Goal: Find specific page/section: Find specific page/section

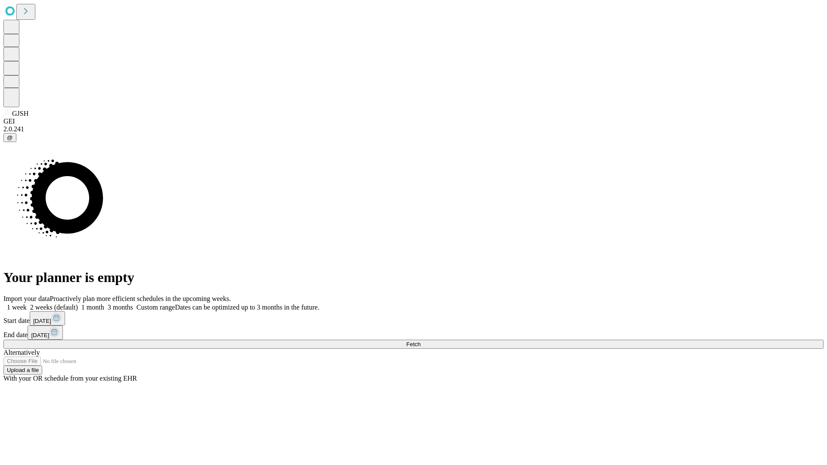
click at [420, 341] on span "Fetch" at bounding box center [413, 344] width 14 height 6
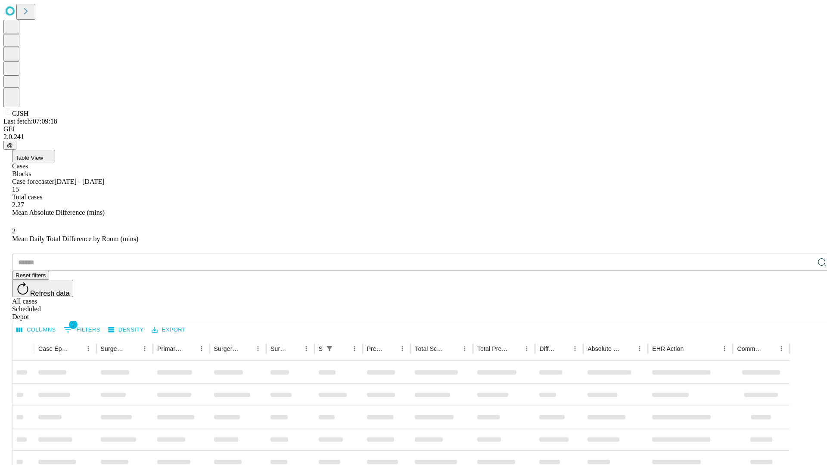
click at [804, 313] on div "Depot" at bounding box center [422, 317] width 820 height 8
